Goal: Transaction & Acquisition: Book appointment/travel/reservation

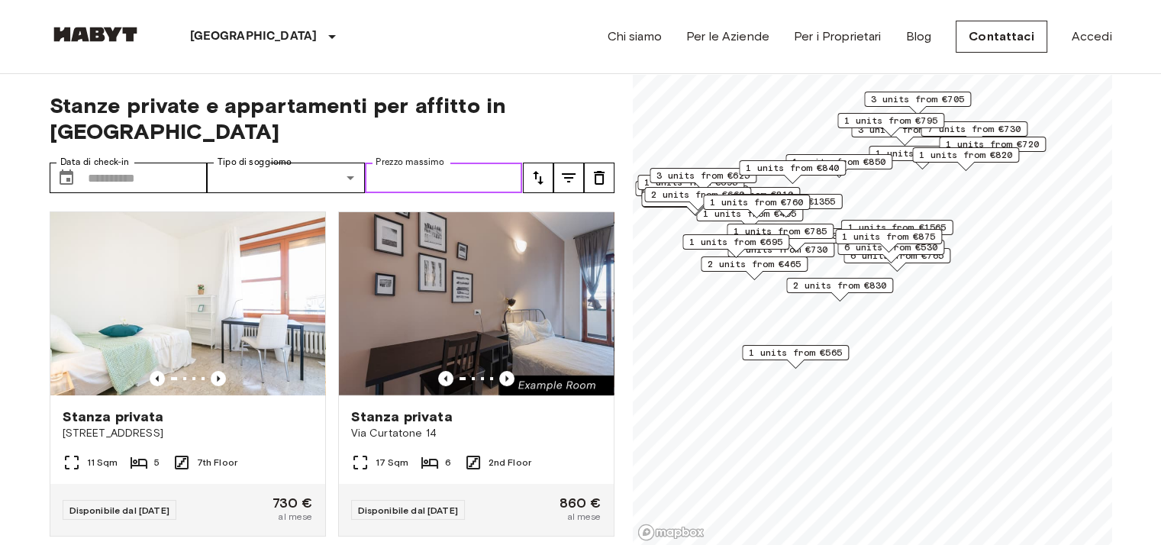
drag, startPoint x: 441, startPoint y: 163, endPoint x: 450, endPoint y: 161, distance: 9.3
click at [441, 163] on input "Prezzo massimo" at bounding box center [444, 178] width 158 height 31
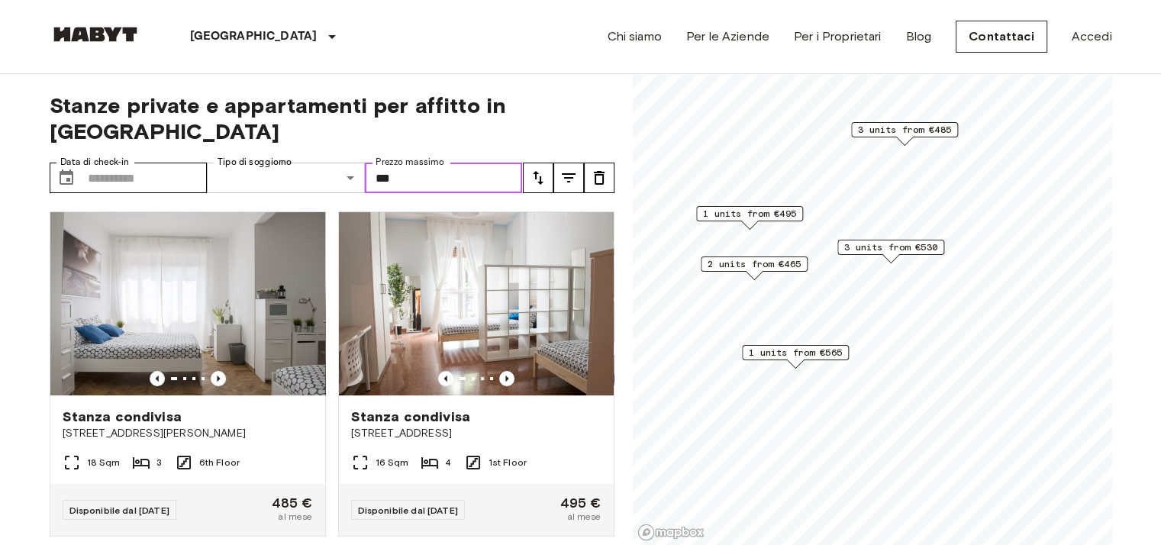
drag, startPoint x: 417, startPoint y: 149, endPoint x: 357, endPoint y: 146, distance: 60.4
click at [360, 163] on div "Data di check-in ​ Data di check-in Tipo di soggiorno ​ Share Type Prezzo massi…" at bounding box center [286, 178] width 473 height 31
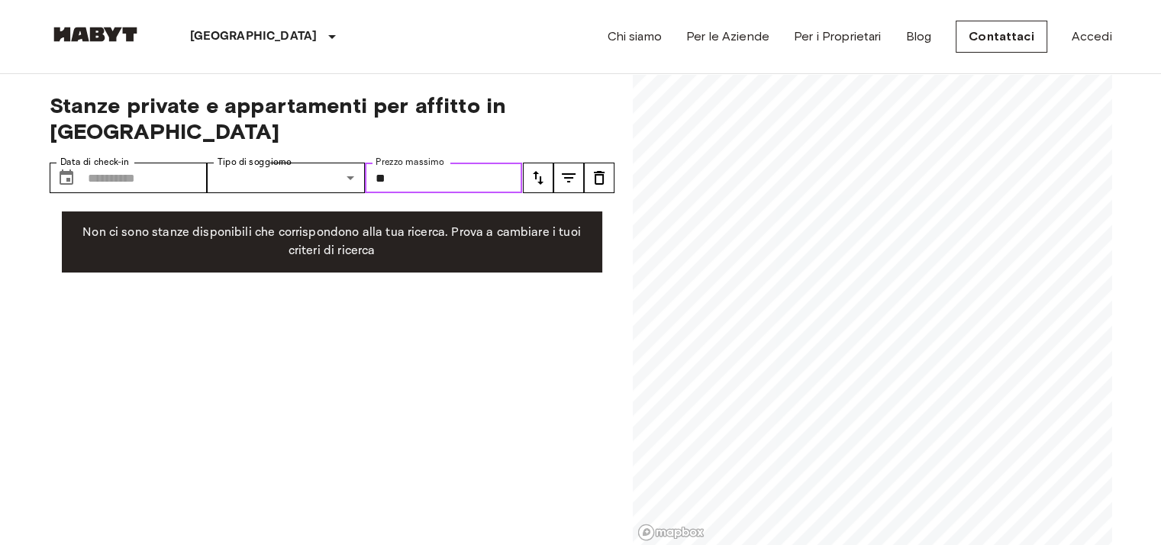
type input "***"
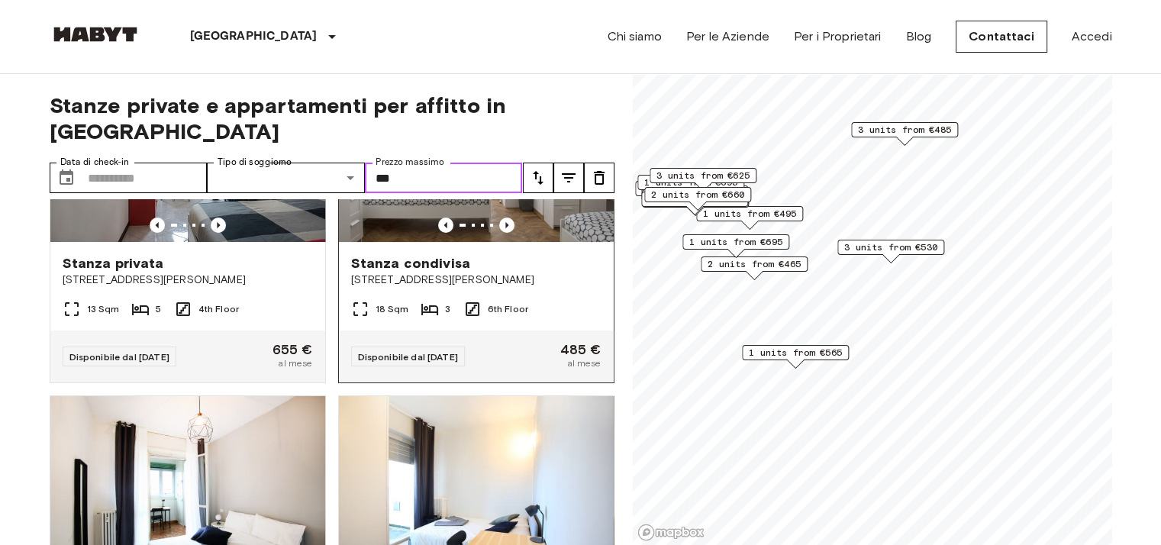
scroll to position [76, 0]
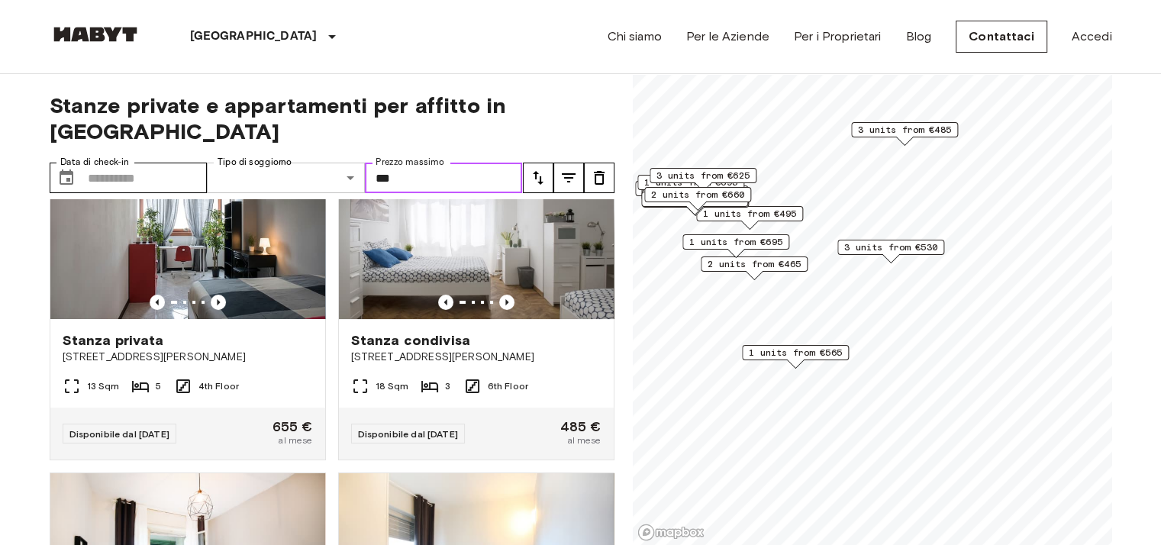
drag, startPoint x: 415, startPoint y: 153, endPoint x: 345, endPoint y: 151, distance: 69.5
click at [346, 163] on div "Data di check-in ​ Data di check-in Tipo di soggiorno ​ Share Type Prezzo massi…" at bounding box center [286, 178] width 473 height 31
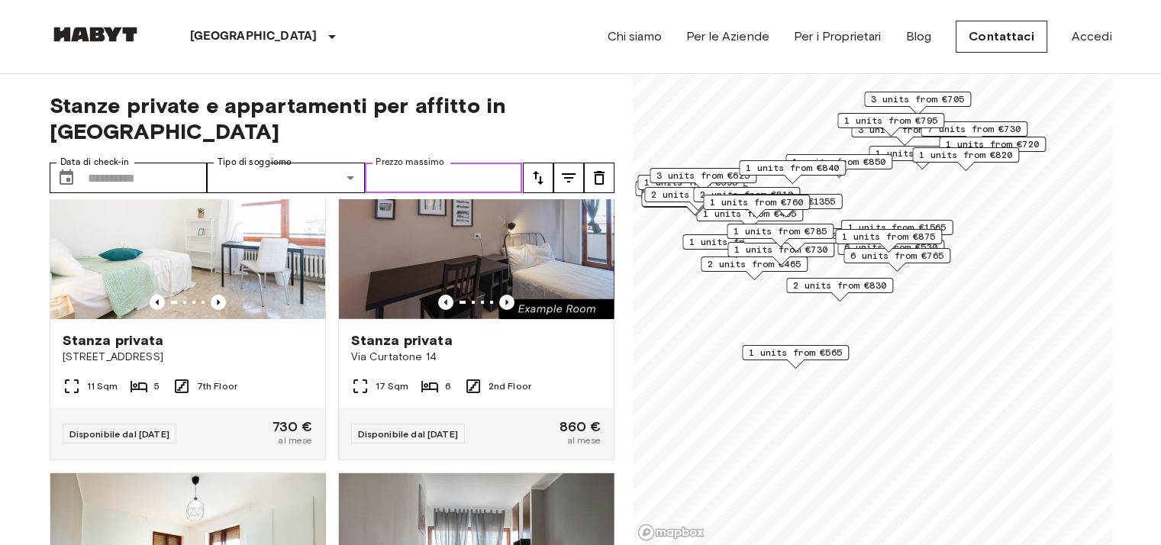
scroll to position [421, 0]
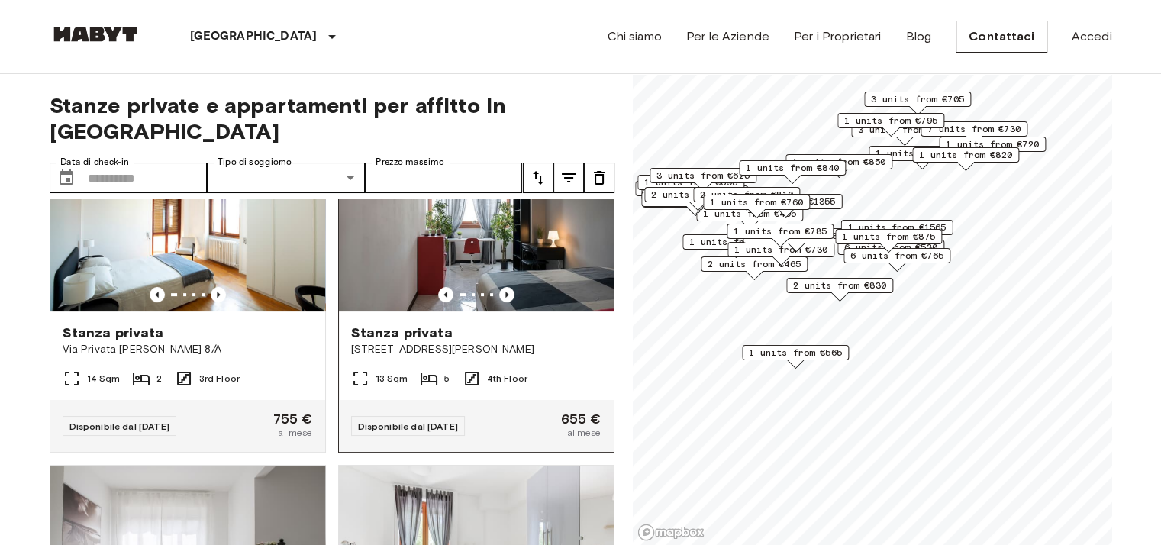
drag, startPoint x: 456, startPoint y: 187, endPoint x: 443, endPoint y: 175, distance: 17.8
